Goal: Navigation & Orientation: Find specific page/section

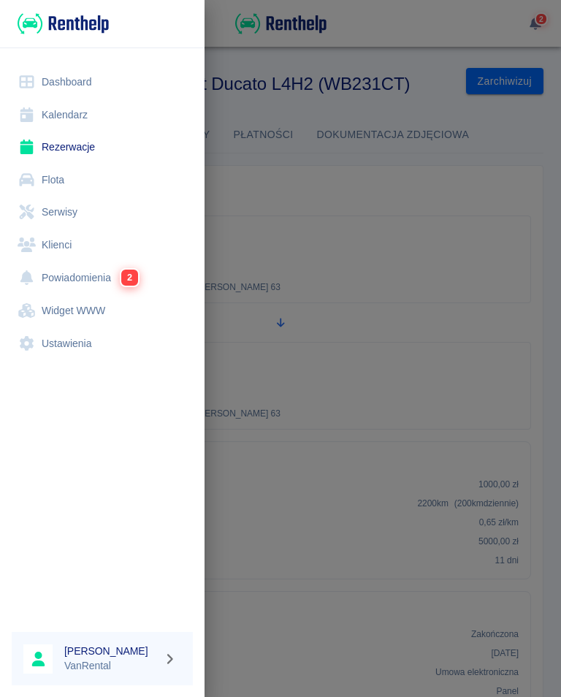
click at [67, 105] on link "Kalendarz" at bounding box center [102, 115] width 181 height 33
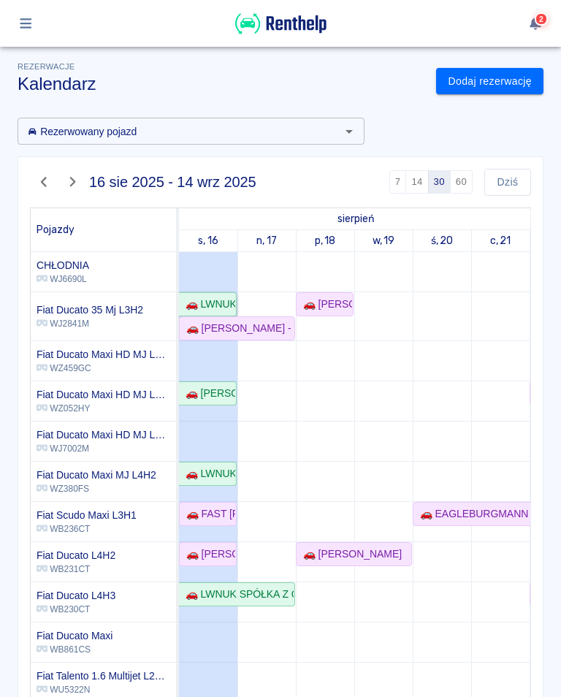
click at [205, 293] on link "🚗 LWNUK SPÓŁKA Z OGRANICZONĄ ODPOWIEDZIALNOŚCIĄ - [PERSON_NAME]" at bounding box center [208, 304] width 58 height 24
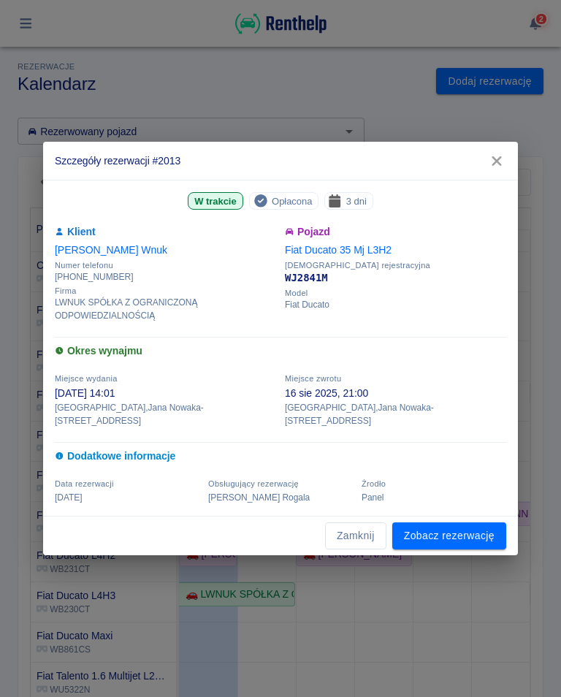
click at [466, 539] on link "Zobacz rezerwację" at bounding box center [450, 536] width 114 height 27
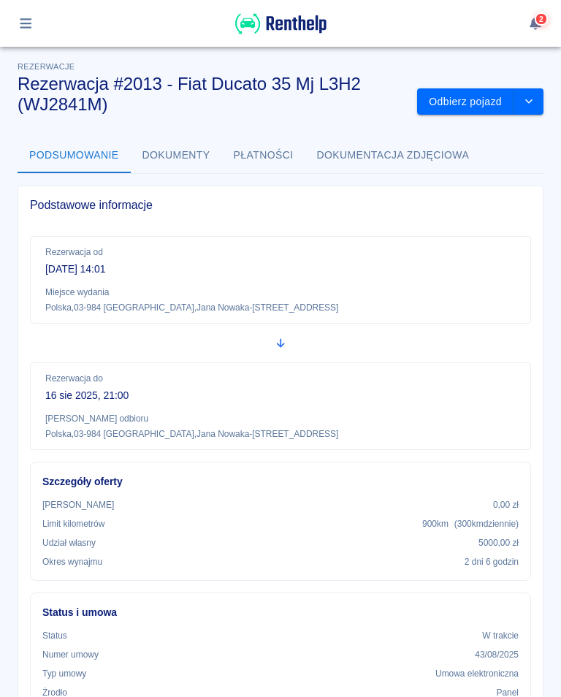
click at [0, 29] on html "Używamy plików Cookies, by zapewnić Ci najlepsze możliwe doświadczenie. Aby dow…" at bounding box center [280, 348] width 561 height 697
click at [7, 20] on div "2" at bounding box center [280, 23] width 561 height 47
click at [6, 18] on div "2" at bounding box center [280, 23] width 561 height 47
click at [12, 23] on button "button" at bounding box center [26, 23] width 29 height 25
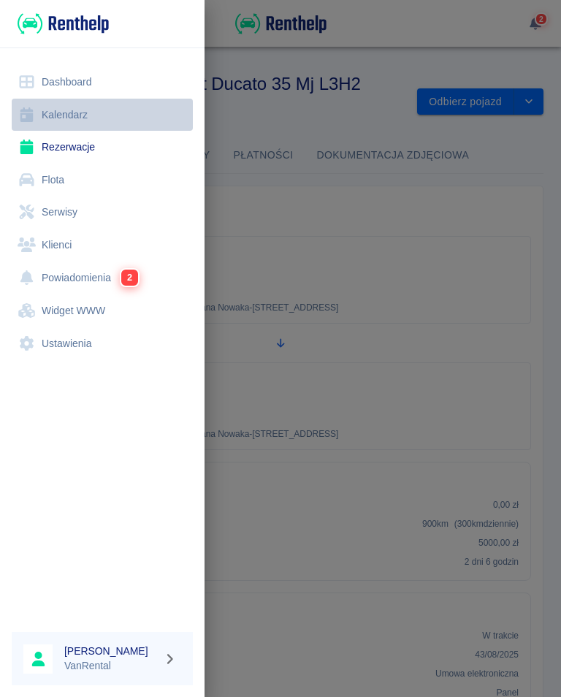
click at [45, 121] on link "Kalendarz" at bounding box center [102, 115] width 181 height 33
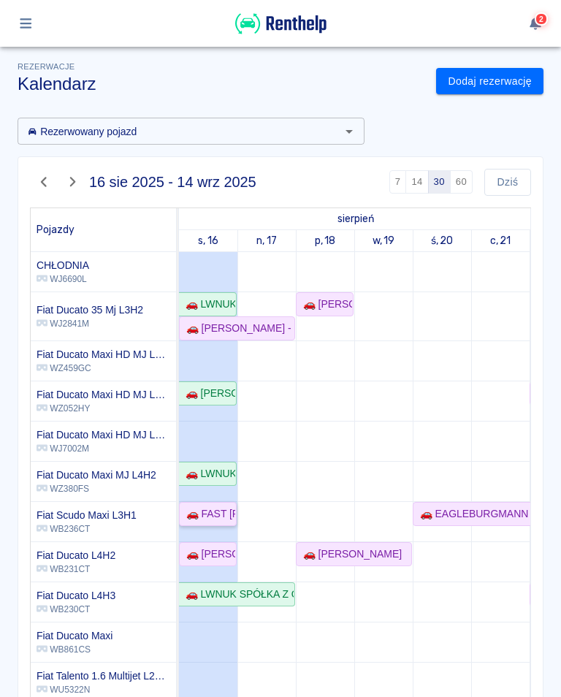
click at [208, 524] on link "🚗 FAST [PERSON_NAME] - [PERSON_NAME]" at bounding box center [208, 514] width 58 height 24
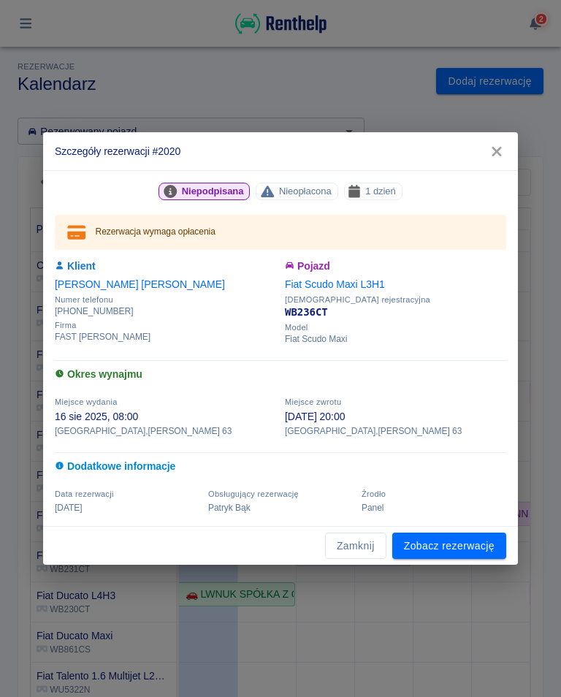
click at [453, 550] on link "Zobacz rezerwację" at bounding box center [450, 546] width 114 height 27
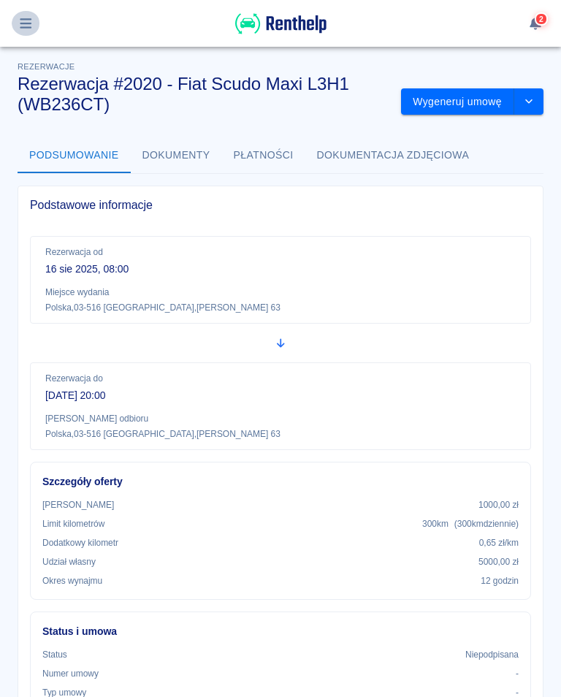
click at [15, 19] on button "button" at bounding box center [26, 23] width 29 height 25
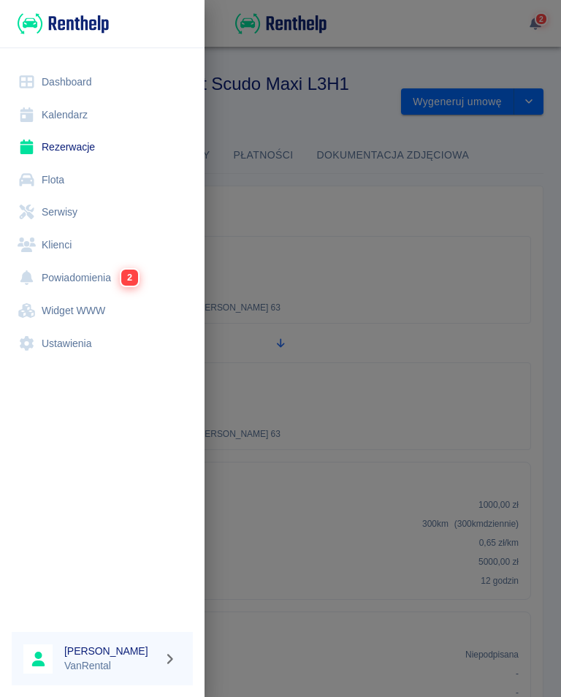
click at [75, 109] on link "Kalendarz" at bounding box center [102, 115] width 181 height 33
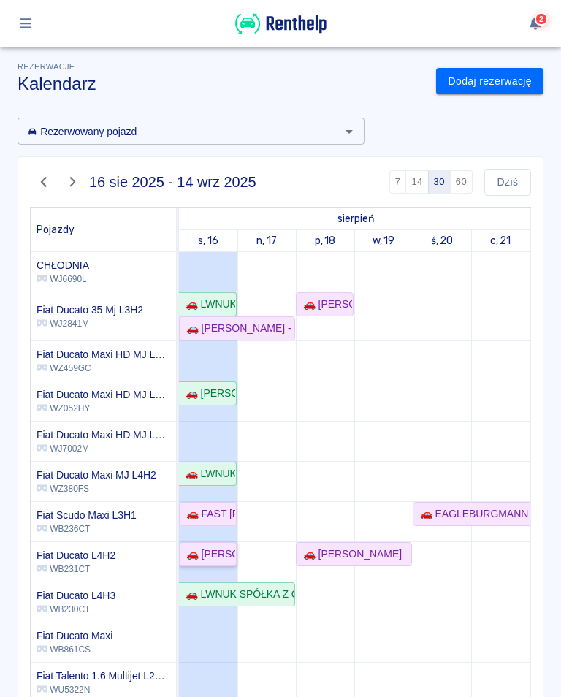
click at [205, 545] on link "🚗 [PERSON_NAME]" at bounding box center [208, 554] width 58 height 24
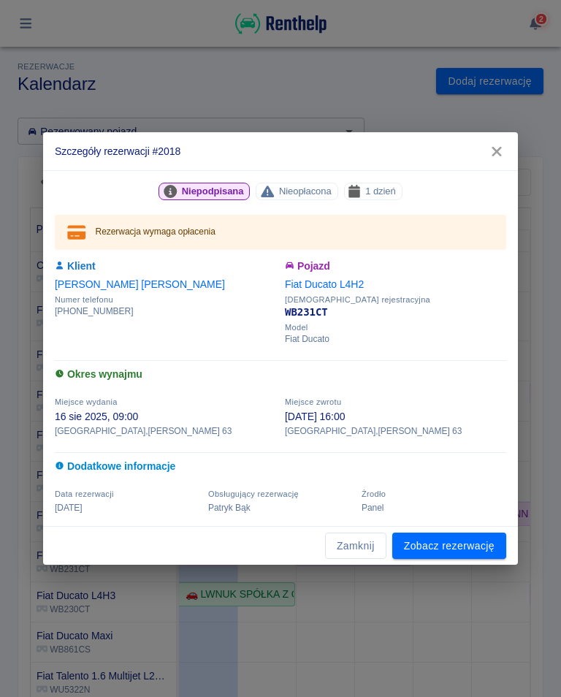
click at [497, 143] on button "button" at bounding box center [497, 151] width 31 height 27
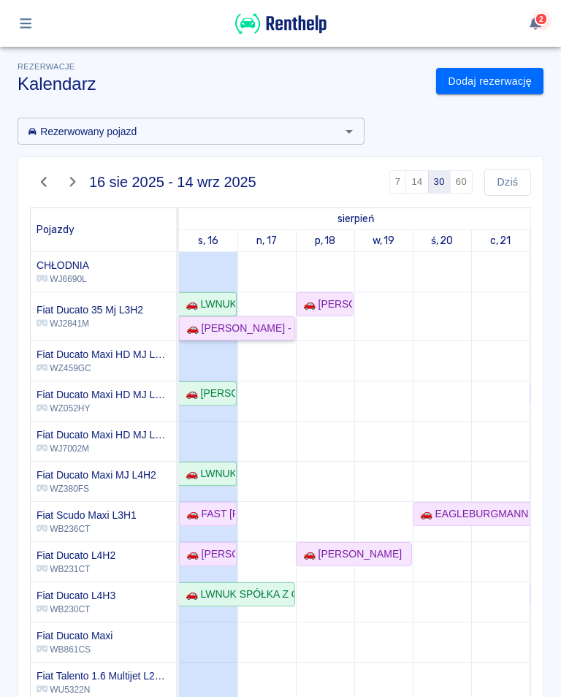
click at [211, 331] on div "🚗 [PERSON_NAME] - [PERSON_NAME]" at bounding box center [237, 328] width 113 height 15
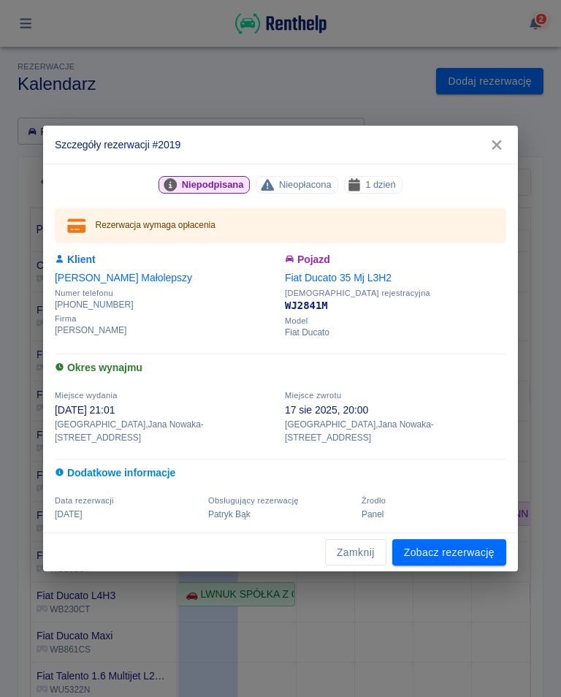
click at [490, 152] on icon "button" at bounding box center [497, 144] width 19 height 15
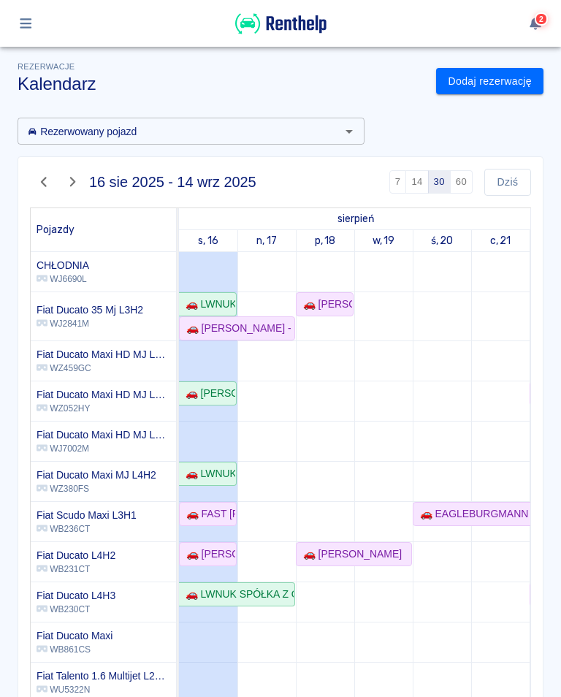
click at [206, 287] on td at bounding box center [208, 662] width 58 height 821
click at [206, 298] on div "🚗 LWNUK SPÓŁKA Z OGRANICZONĄ ODPOWIEDZIALNOŚCIĄ - [PERSON_NAME]" at bounding box center [208, 304] width 56 height 15
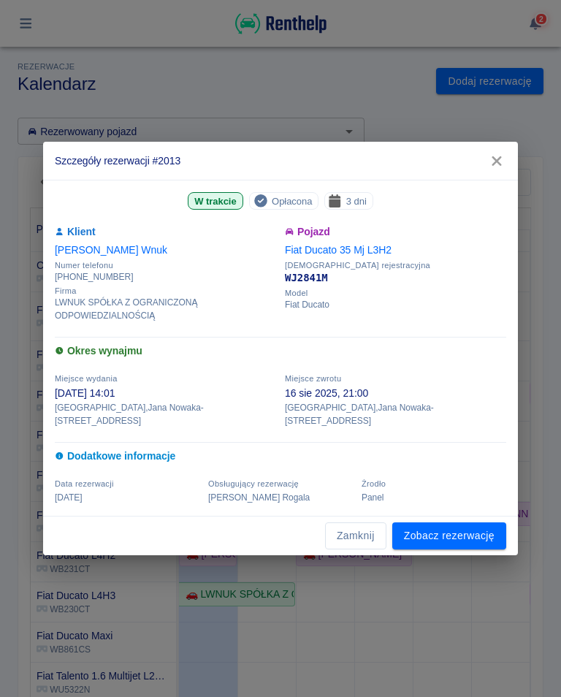
click at [494, 169] on icon "button" at bounding box center [497, 160] width 19 height 15
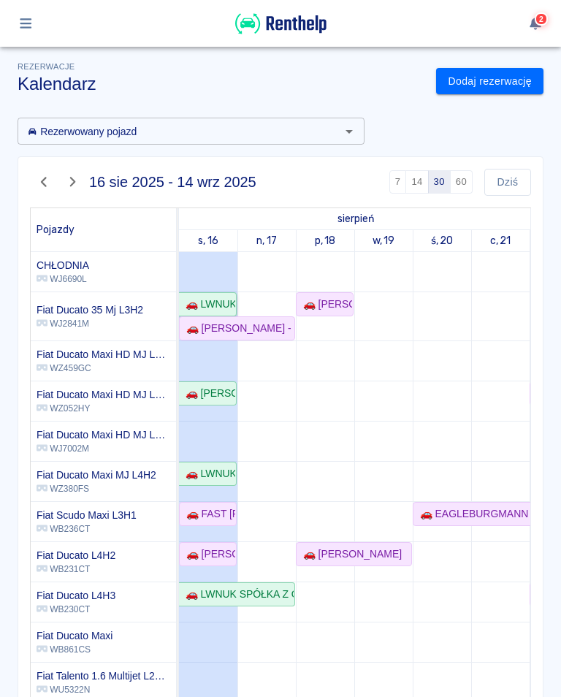
click at [235, 315] on link "🚗 LWNUK SPÓŁKA Z OGRANICZONĄ ODPOWIEDZIALNOŚCIĄ - [PERSON_NAME]" at bounding box center [208, 304] width 58 height 24
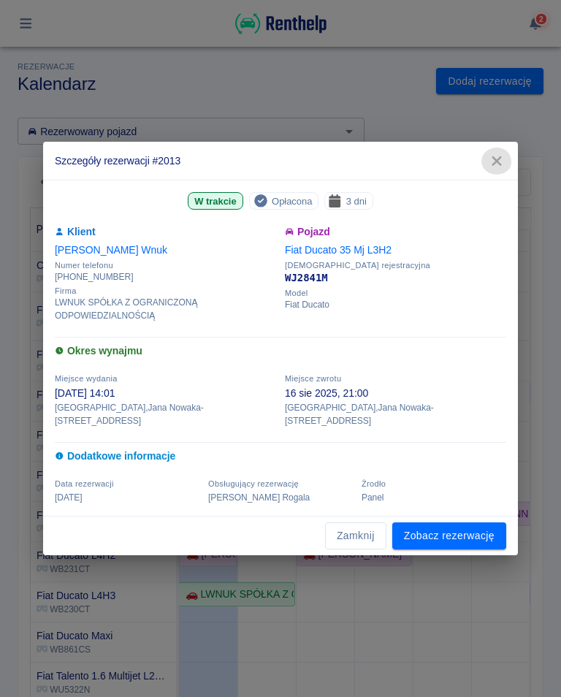
click at [499, 164] on icon "button" at bounding box center [497, 160] width 19 height 15
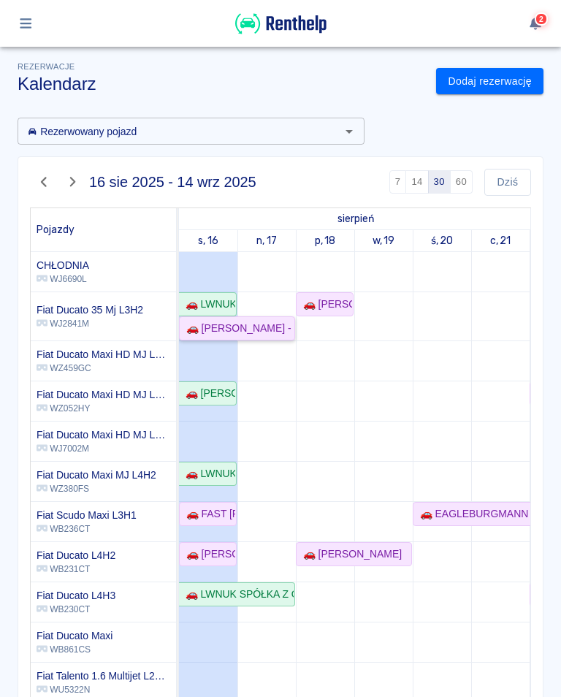
click at [251, 327] on div "🚗 [PERSON_NAME] - [PERSON_NAME]" at bounding box center [237, 328] width 113 height 15
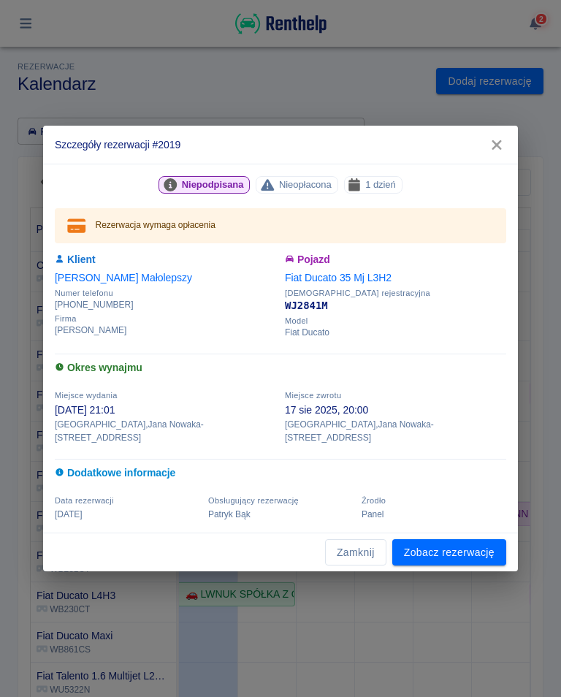
click at [496, 150] on icon "button" at bounding box center [497, 145] width 10 height 10
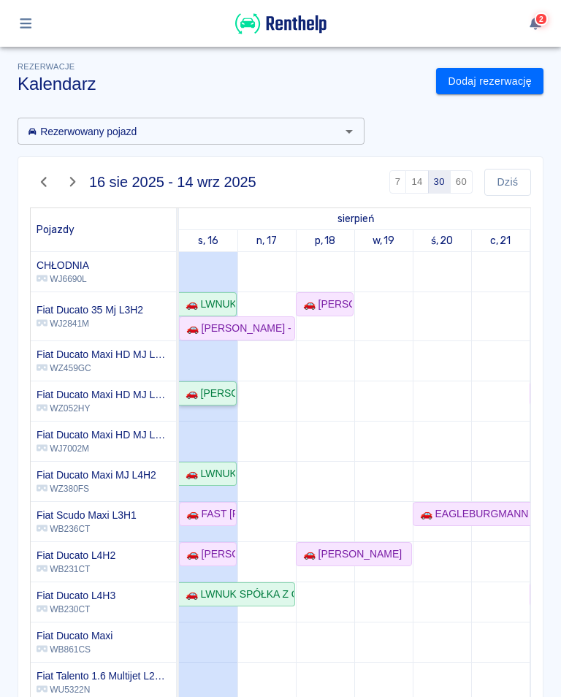
click at [213, 393] on div "🚗 [PERSON_NAME]" at bounding box center [208, 393] width 56 height 15
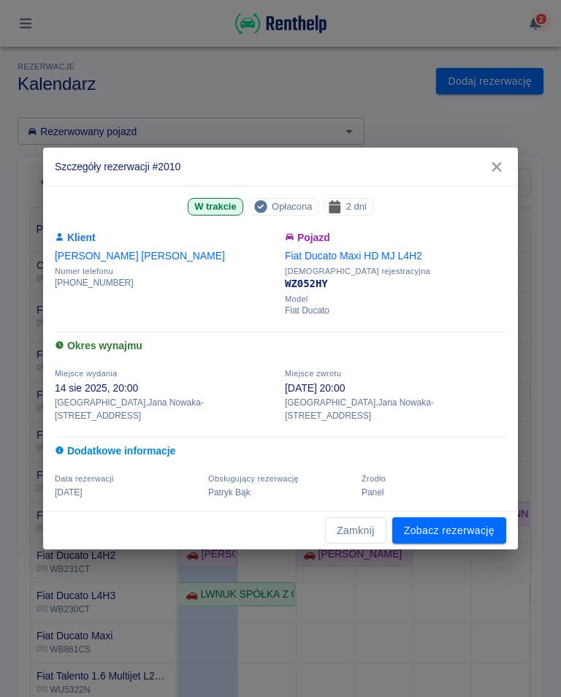
click at [496, 164] on button "button" at bounding box center [497, 166] width 31 height 27
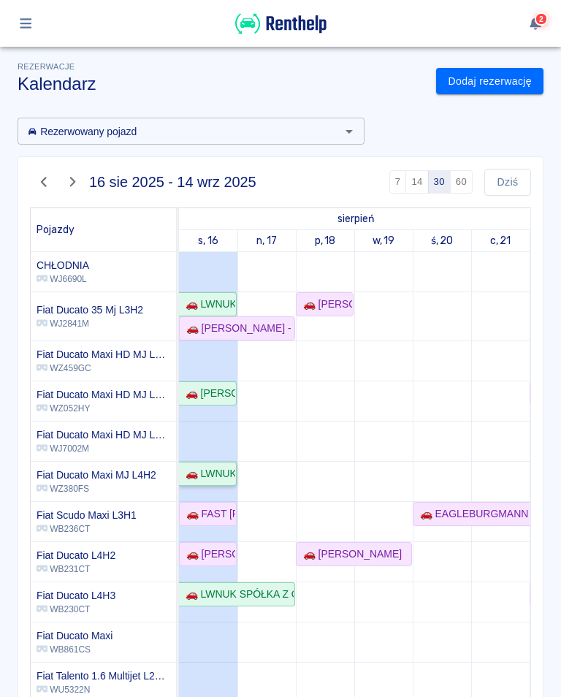
click at [221, 479] on div "🚗 LWNUK SPÓŁKA Z OGRANICZONĄ ODPOWIEDZIALNOŚCIĄ - [PERSON_NAME]" at bounding box center [208, 473] width 56 height 15
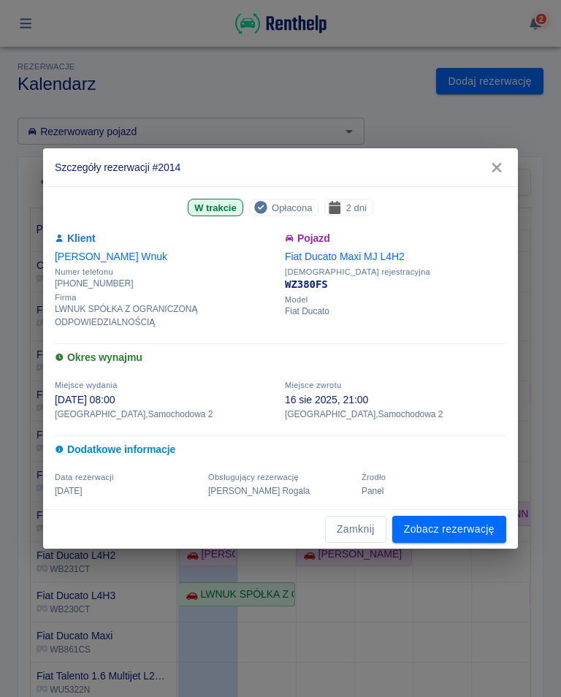
click at [500, 160] on icon "button" at bounding box center [497, 167] width 19 height 15
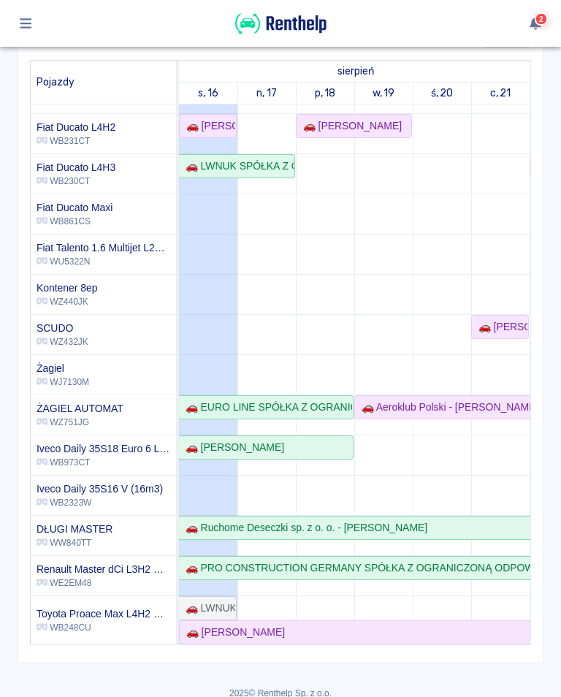
scroll to position [155, 0]
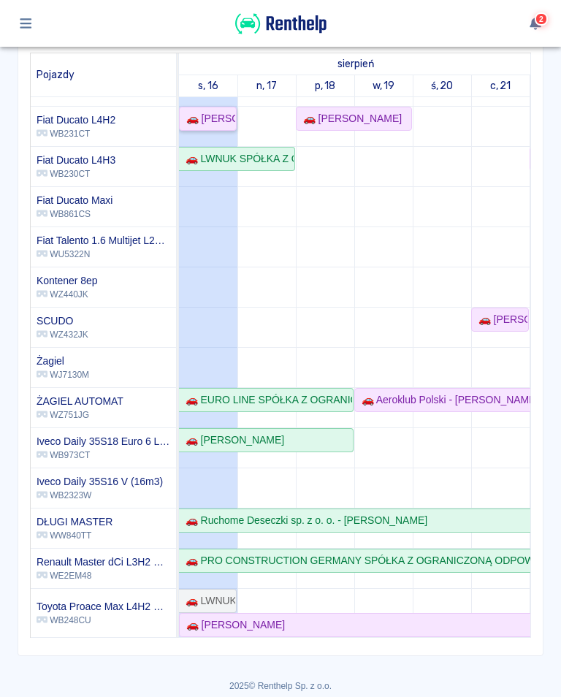
click at [215, 113] on div "🚗 [PERSON_NAME]" at bounding box center [208, 118] width 55 height 15
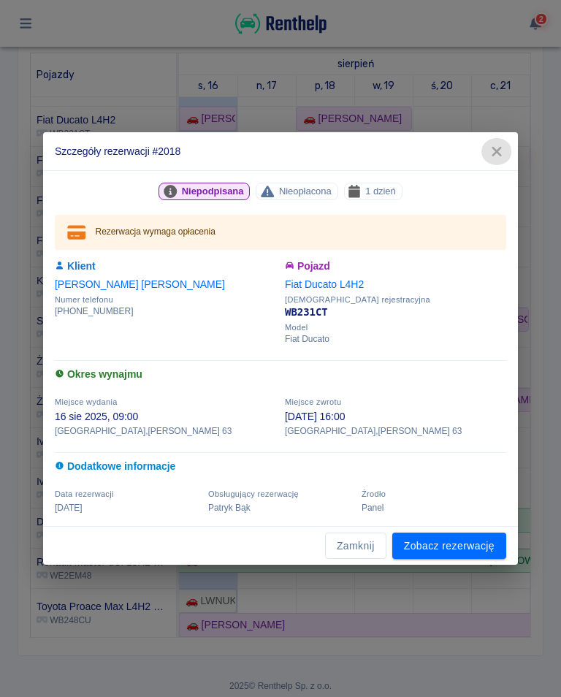
click at [495, 148] on icon "button" at bounding box center [497, 152] width 10 height 10
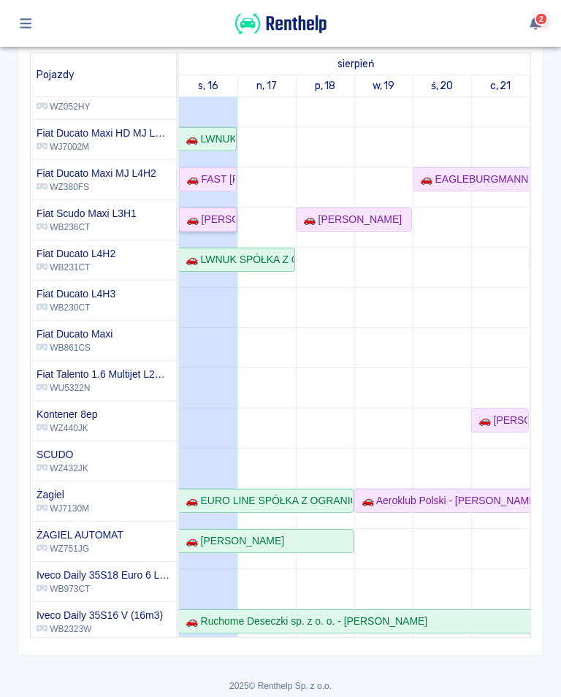
scroll to position [143, -3]
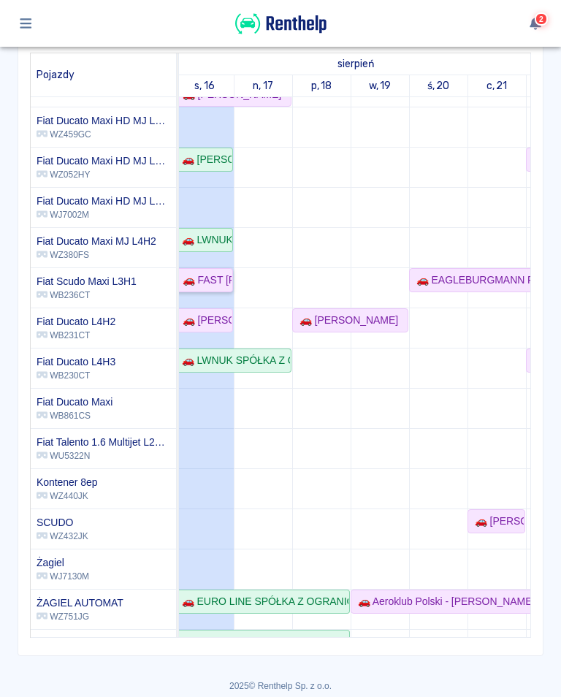
click at [208, 270] on link "🚗 FAST [PERSON_NAME] - [PERSON_NAME]" at bounding box center [204, 280] width 58 height 24
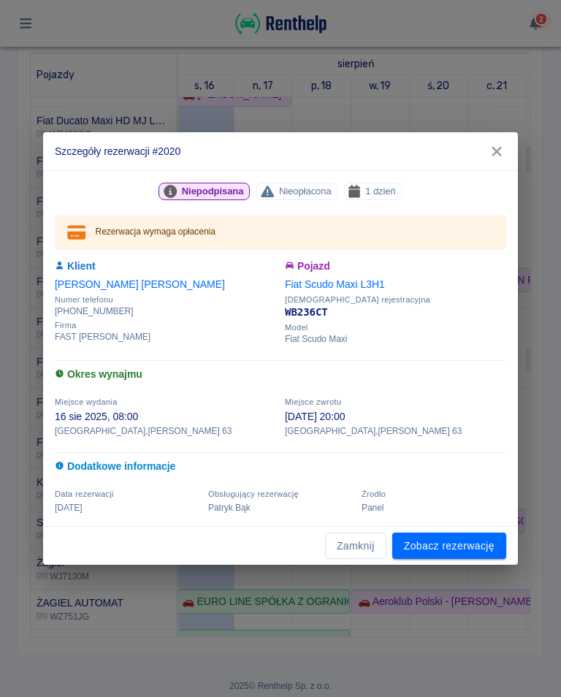
click at [495, 153] on icon "button" at bounding box center [497, 152] width 10 height 10
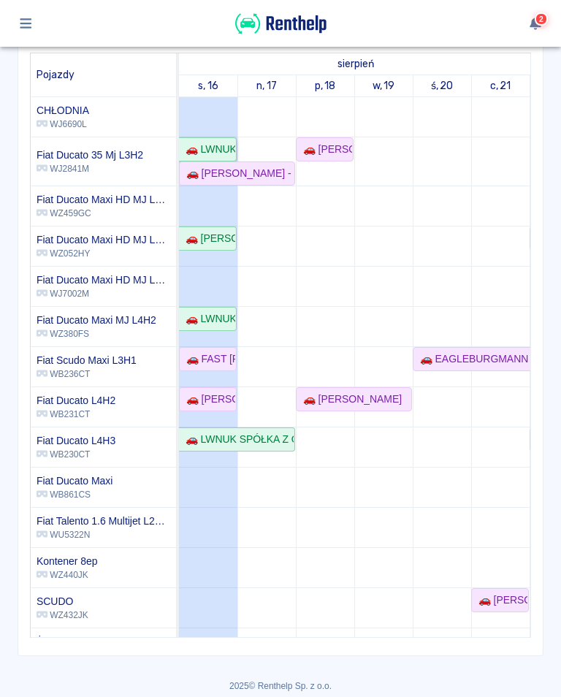
click at [219, 146] on div "🚗 LWNUK SPÓŁKA Z OGRANICZONĄ ODPOWIEDZIALNOŚCIĄ - [PERSON_NAME]" at bounding box center [208, 149] width 56 height 15
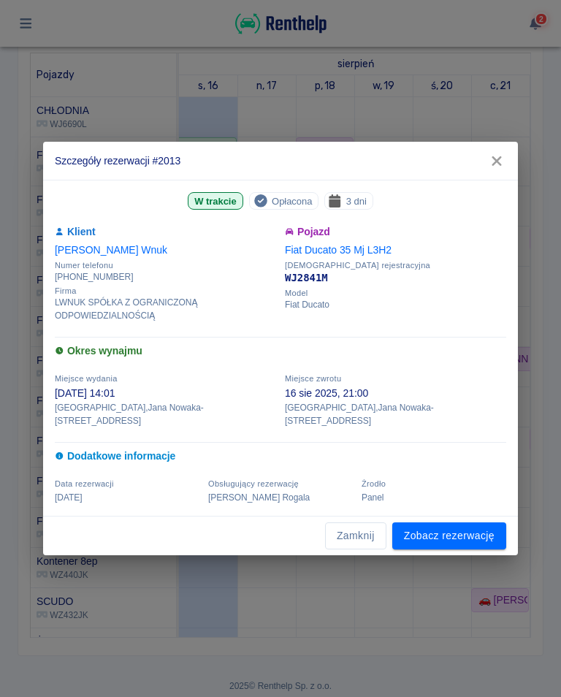
click at [506, 167] on icon "button" at bounding box center [497, 160] width 19 height 15
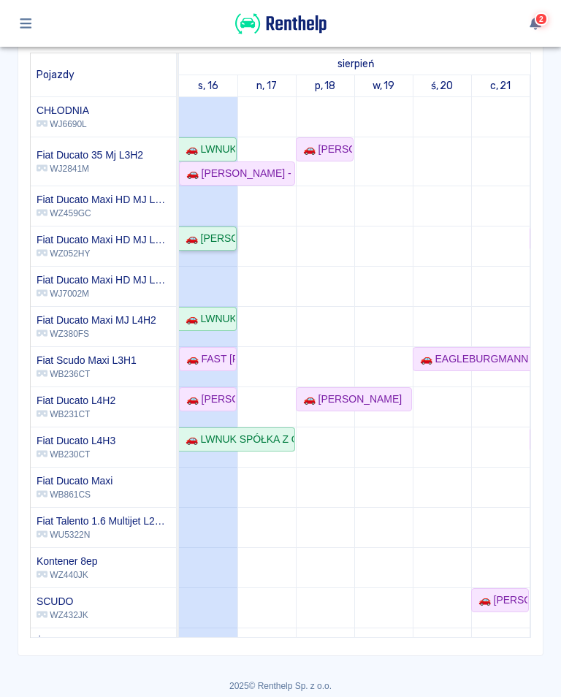
click at [219, 233] on div "🚗 [PERSON_NAME]" at bounding box center [208, 238] width 56 height 15
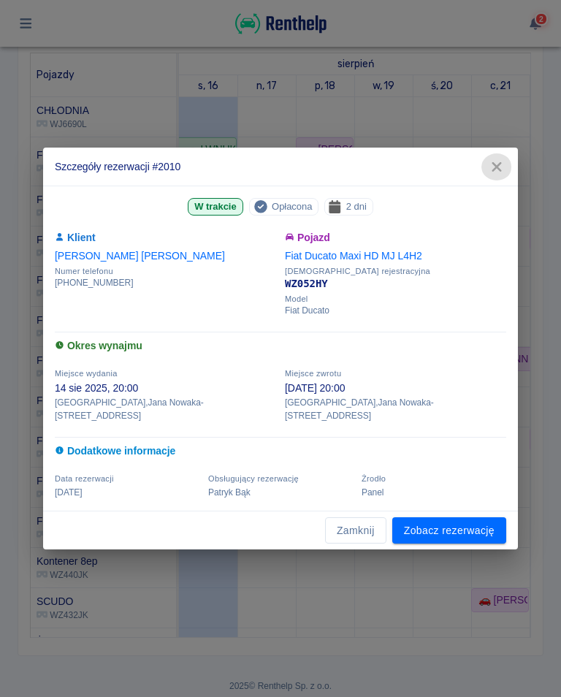
click at [502, 165] on button "button" at bounding box center [497, 166] width 31 height 27
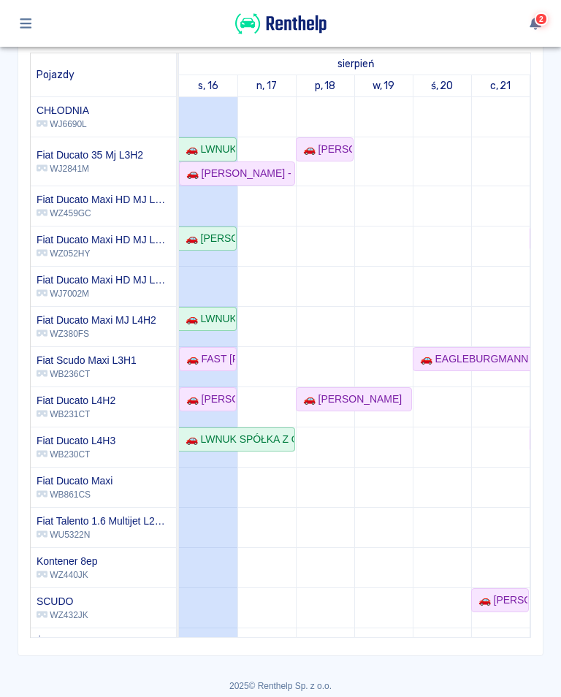
click at [218, 303] on td at bounding box center [208, 507] width 58 height 821
click at [223, 315] on div "🚗 LWNUK SPÓŁKA Z OGRANICZONĄ ODPOWIEDZIALNOŚCIĄ - [PERSON_NAME]" at bounding box center [208, 318] width 56 height 15
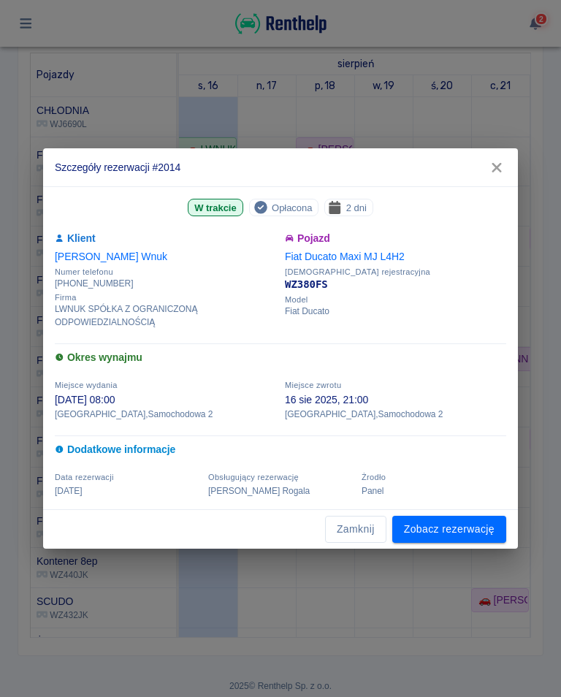
click at [498, 171] on icon "button" at bounding box center [497, 167] width 19 height 15
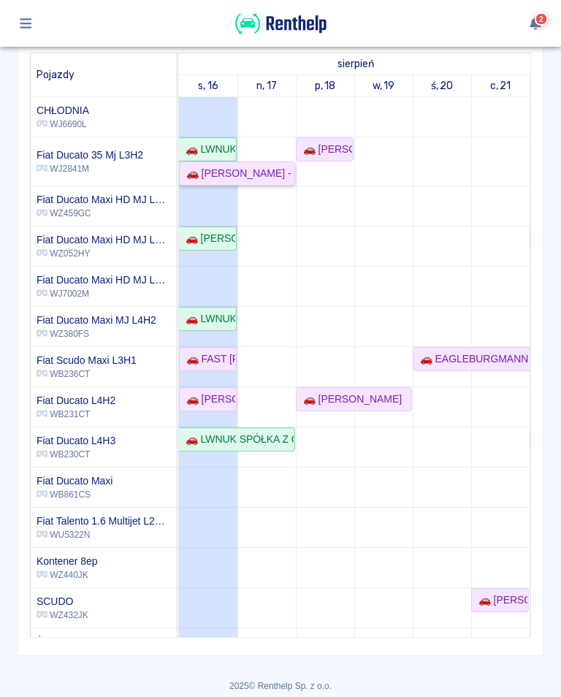
click at [270, 175] on div "🚗 [PERSON_NAME] - [PERSON_NAME]" at bounding box center [237, 173] width 113 height 15
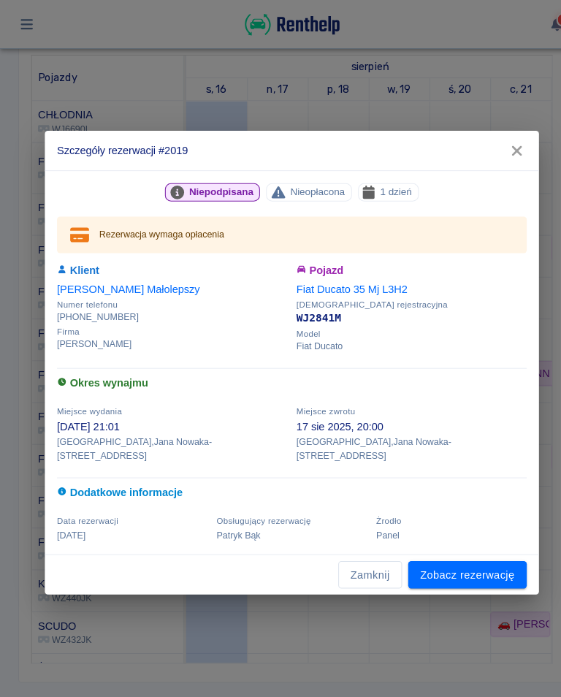
click at [503, 148] on icon "button" at bounding box center [497, 144] width 19 height 15
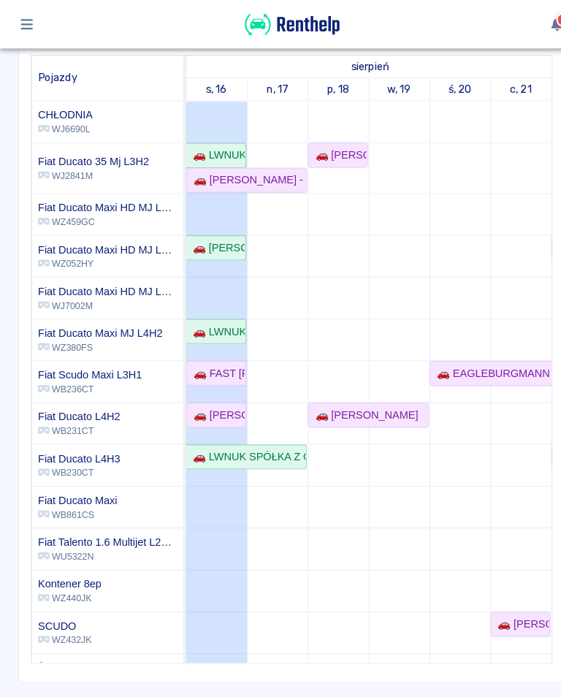
click at [501, 153] on td at bounding box center [500, 507] width 58 height 821
